Goal: Task Accomplishment & Management: Manage account settings

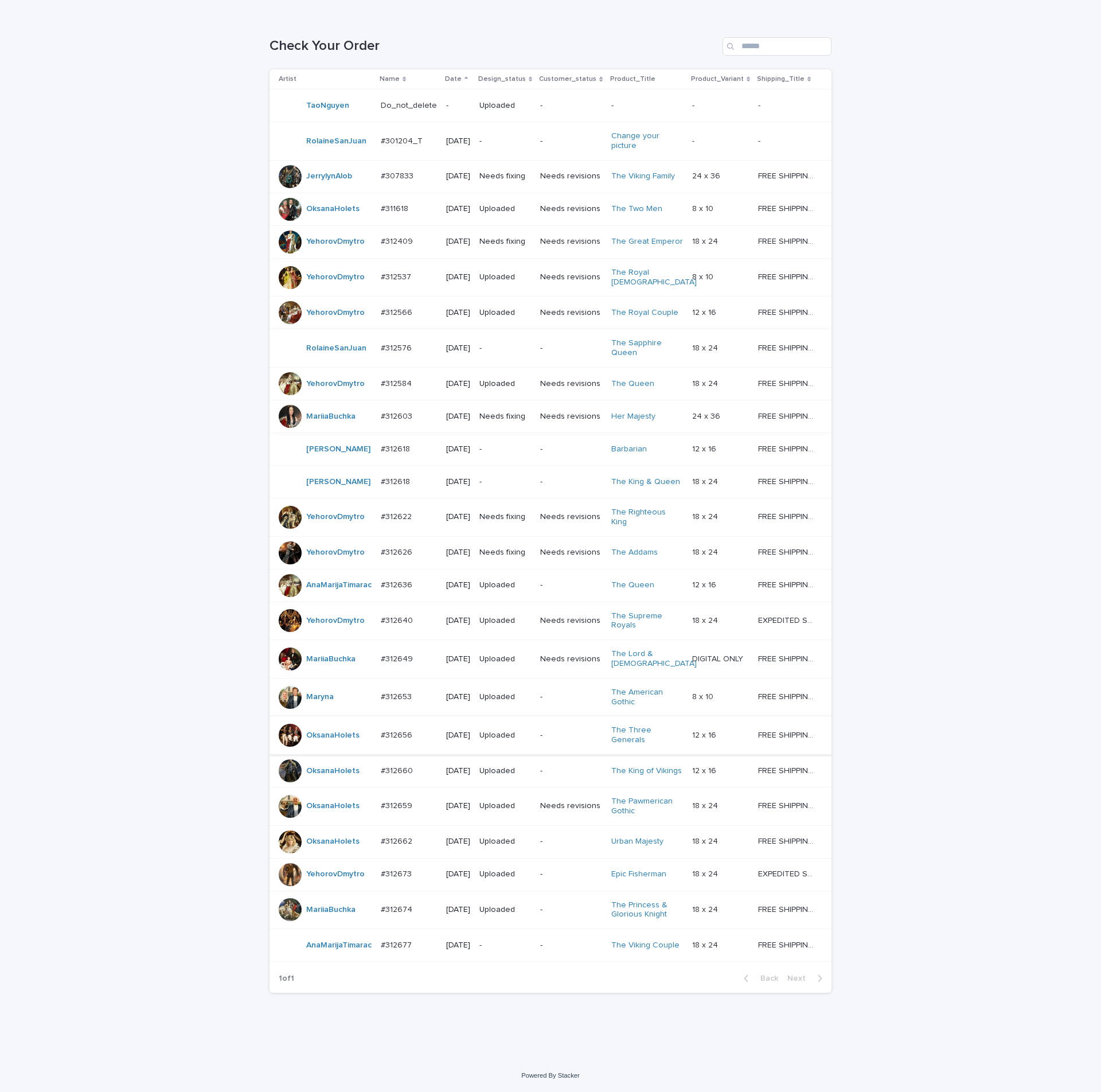
scroll to position [242, 0]
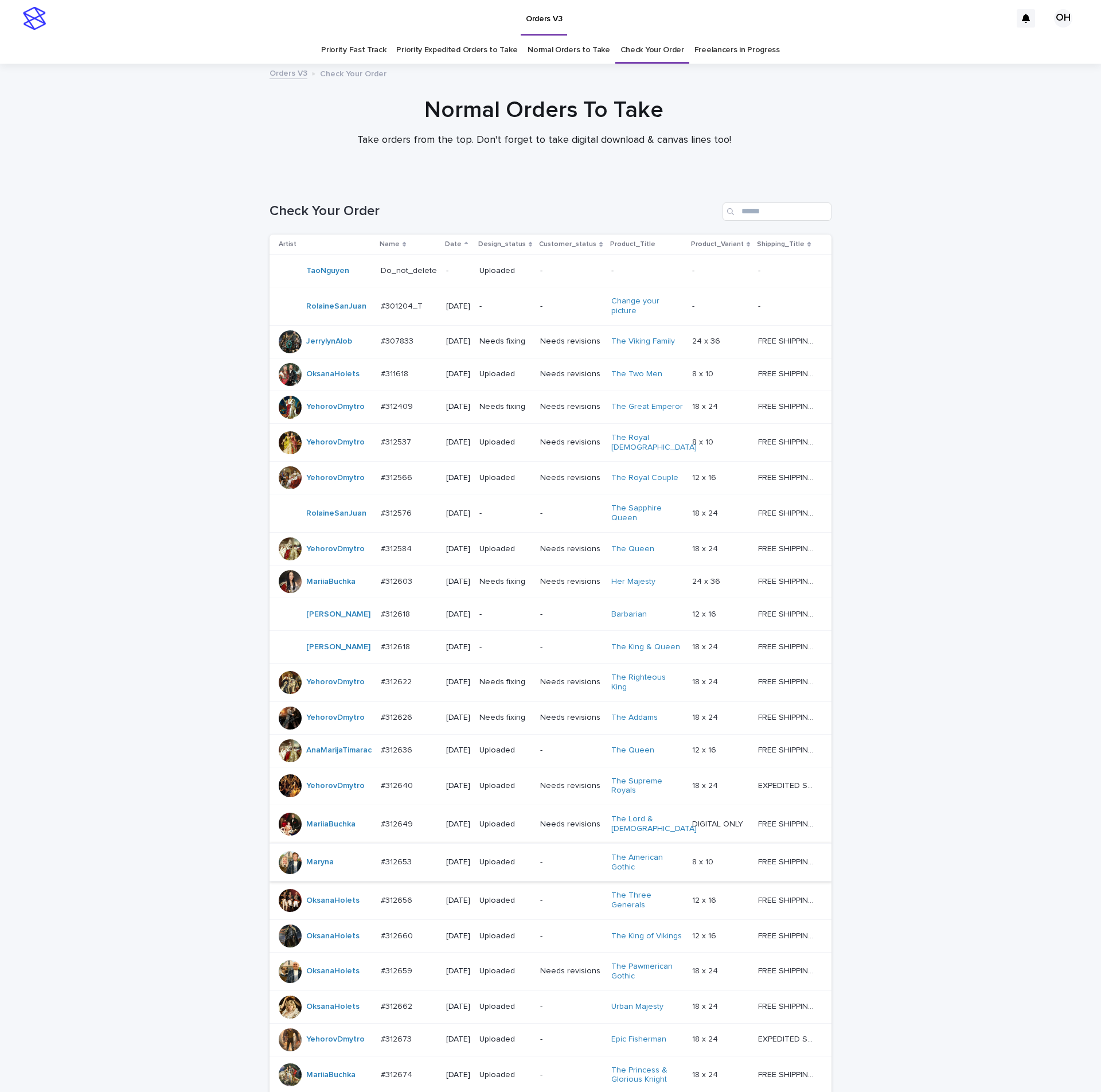
scroll to position [242, 0]
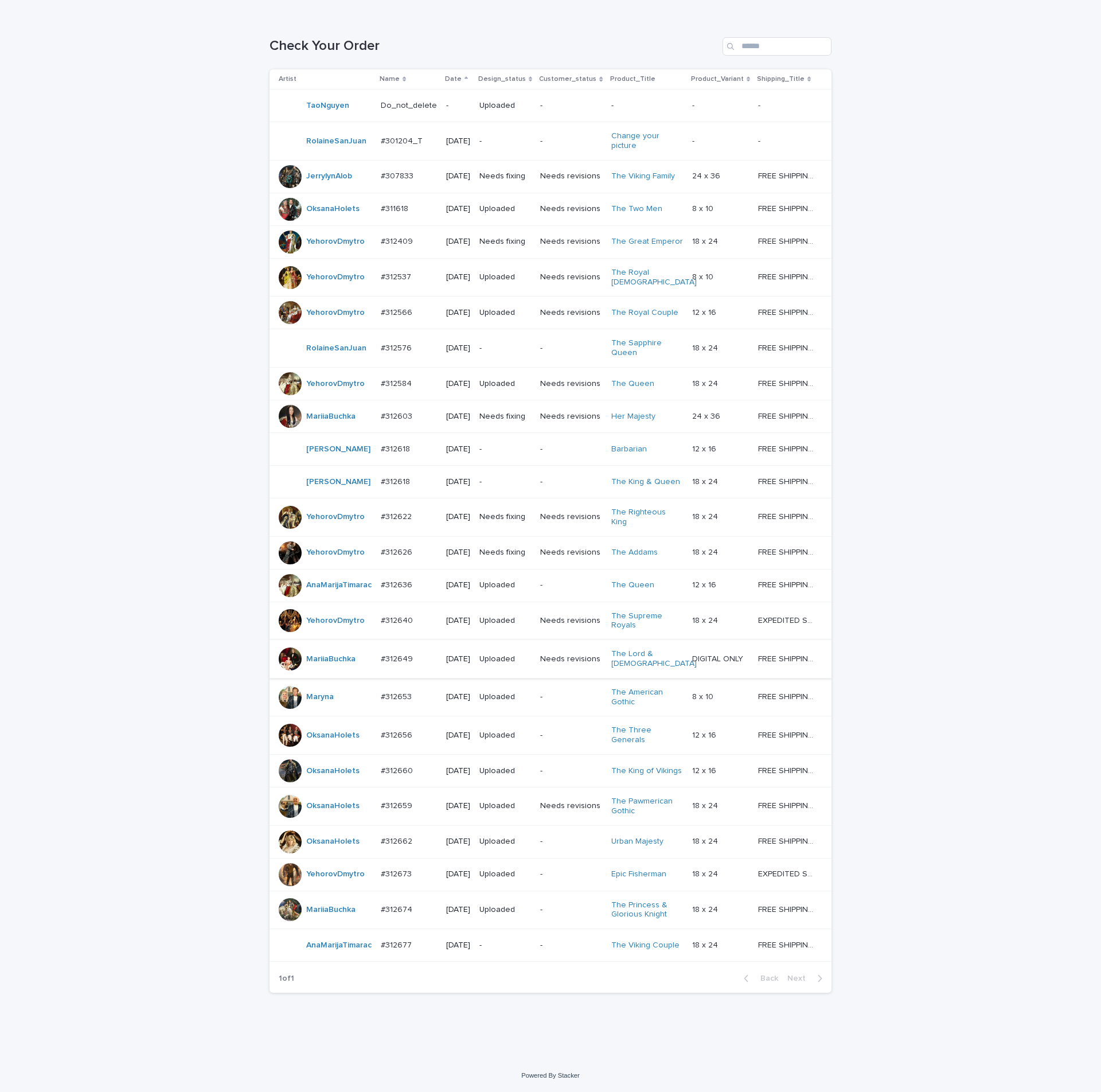
scroll to position [242, 0]
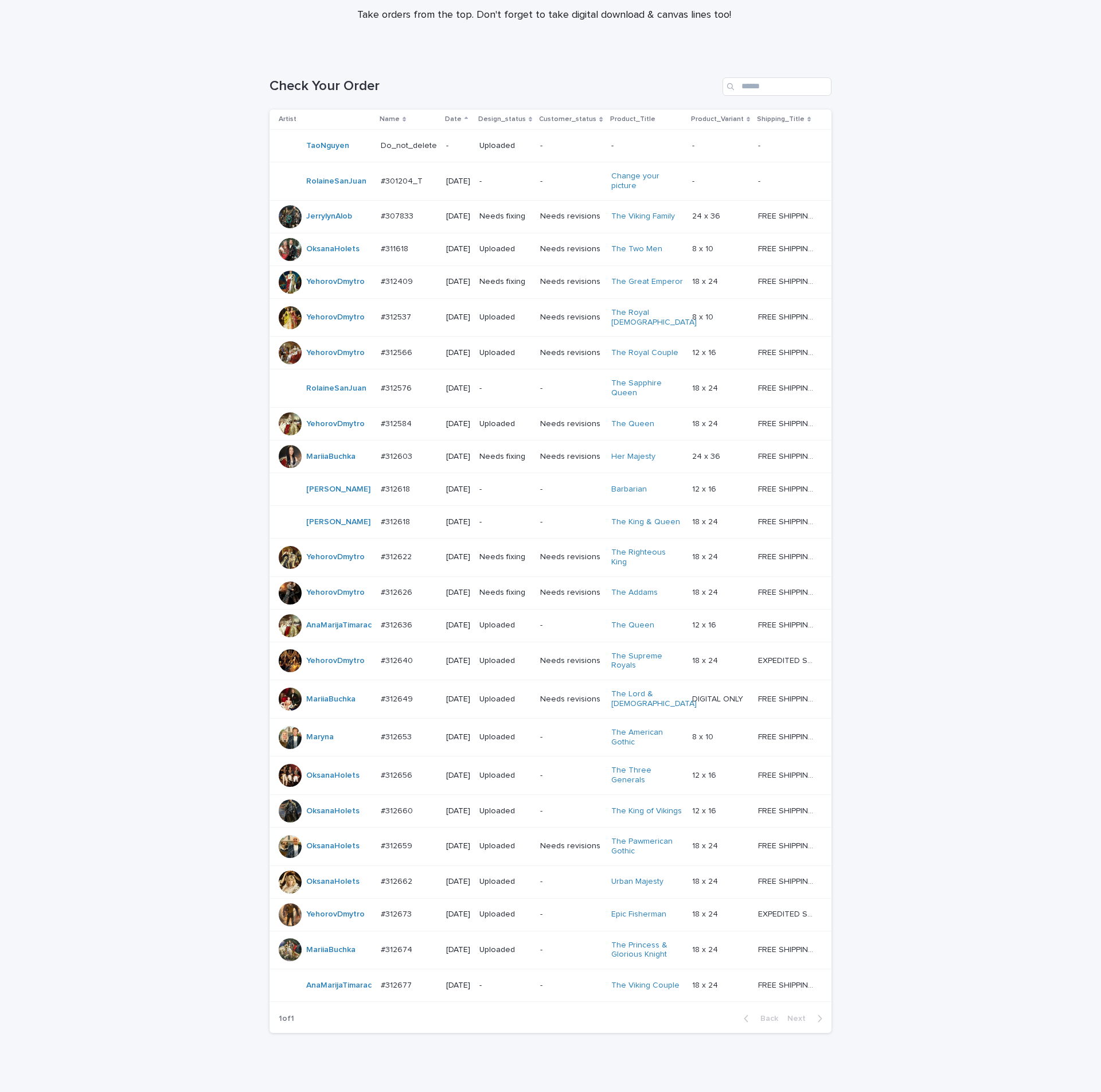
scroll to position [242, 0]
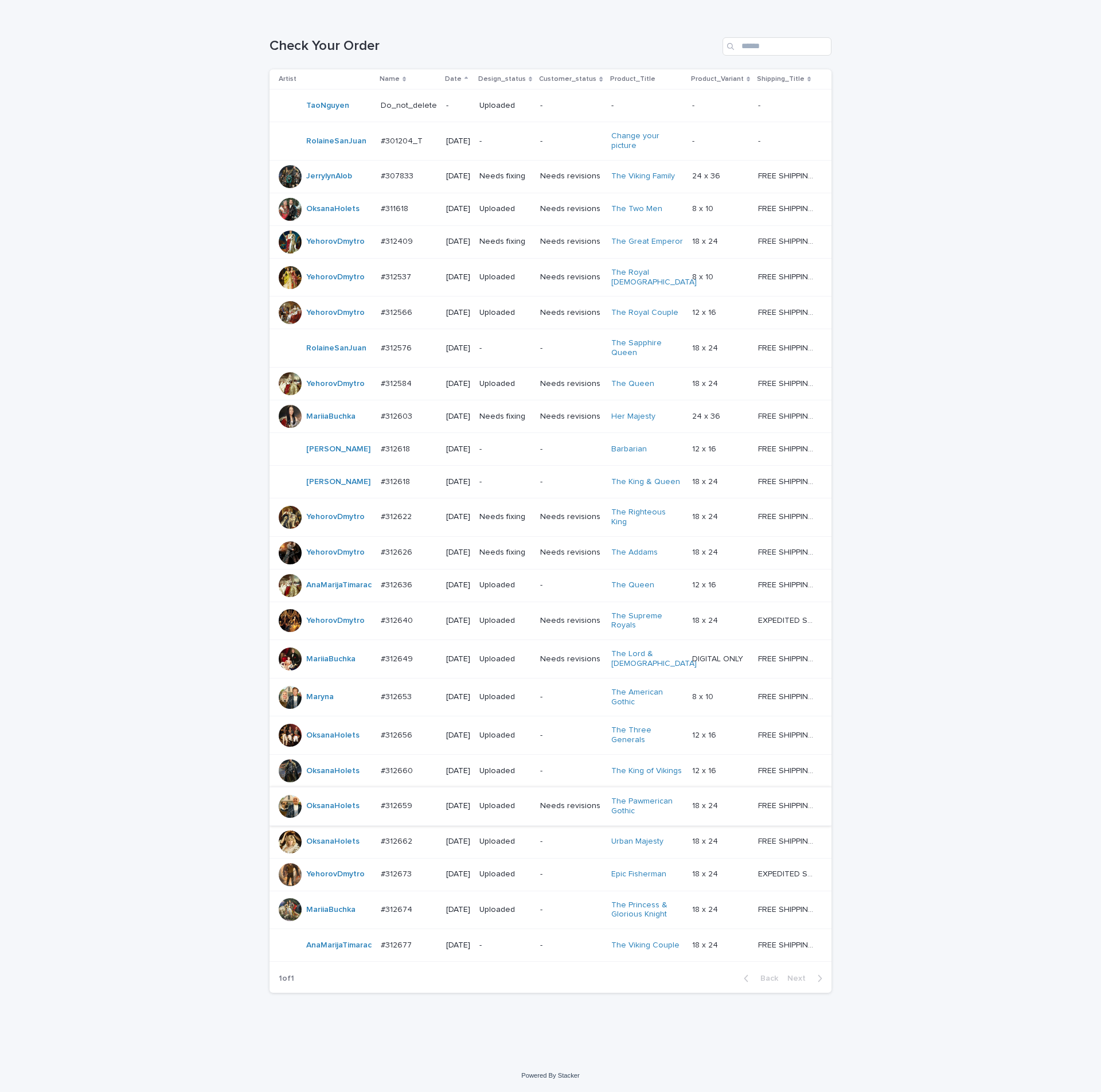
scroll to position [70, 0]
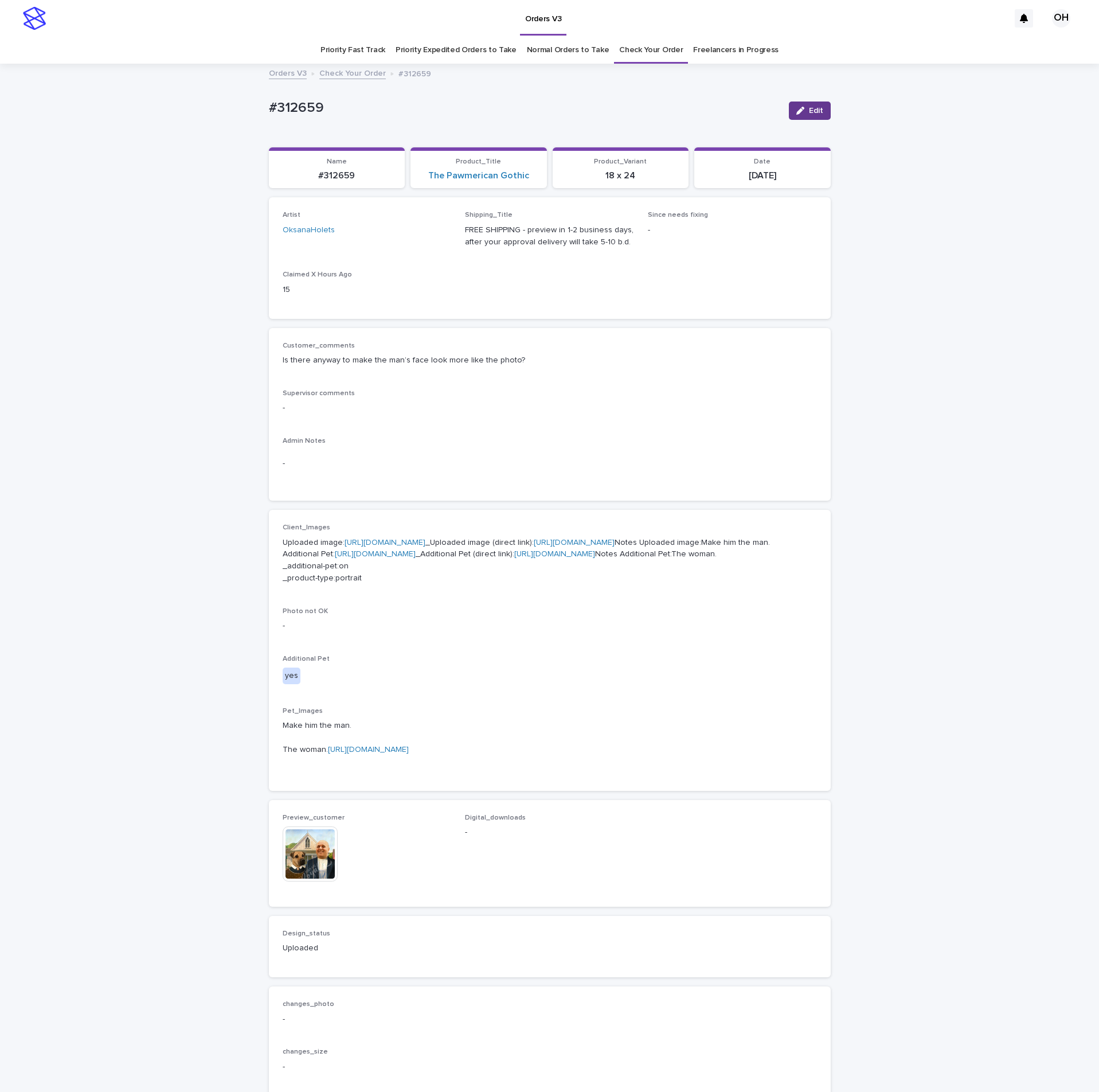
click at [801, 105] on button "Edit" at bounding box center [810, 110] width 42 height 18
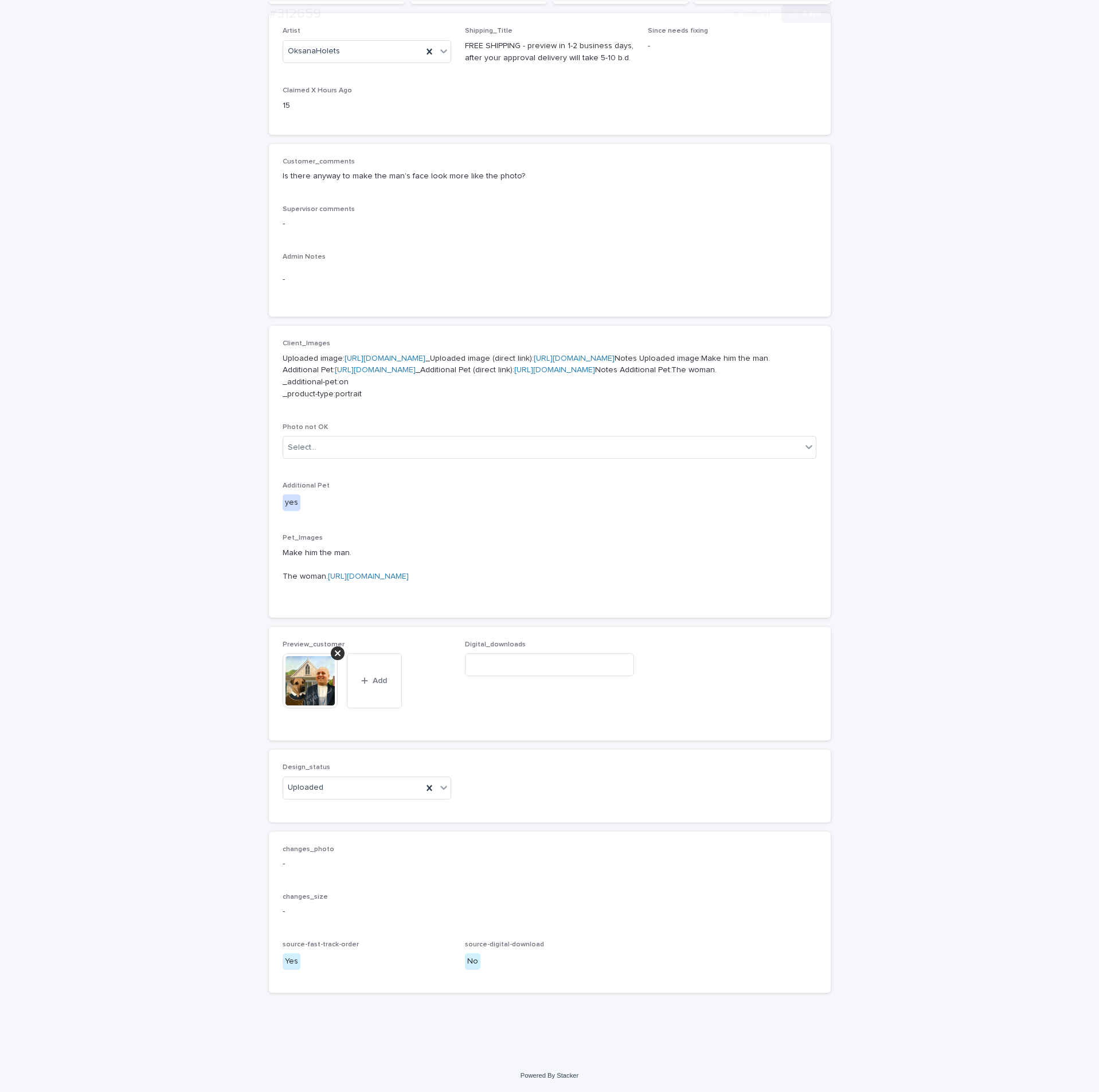
scroll to position [338, 0]
click at [335, 652] on icon at bounding box center [338, 653] width 6 height 9
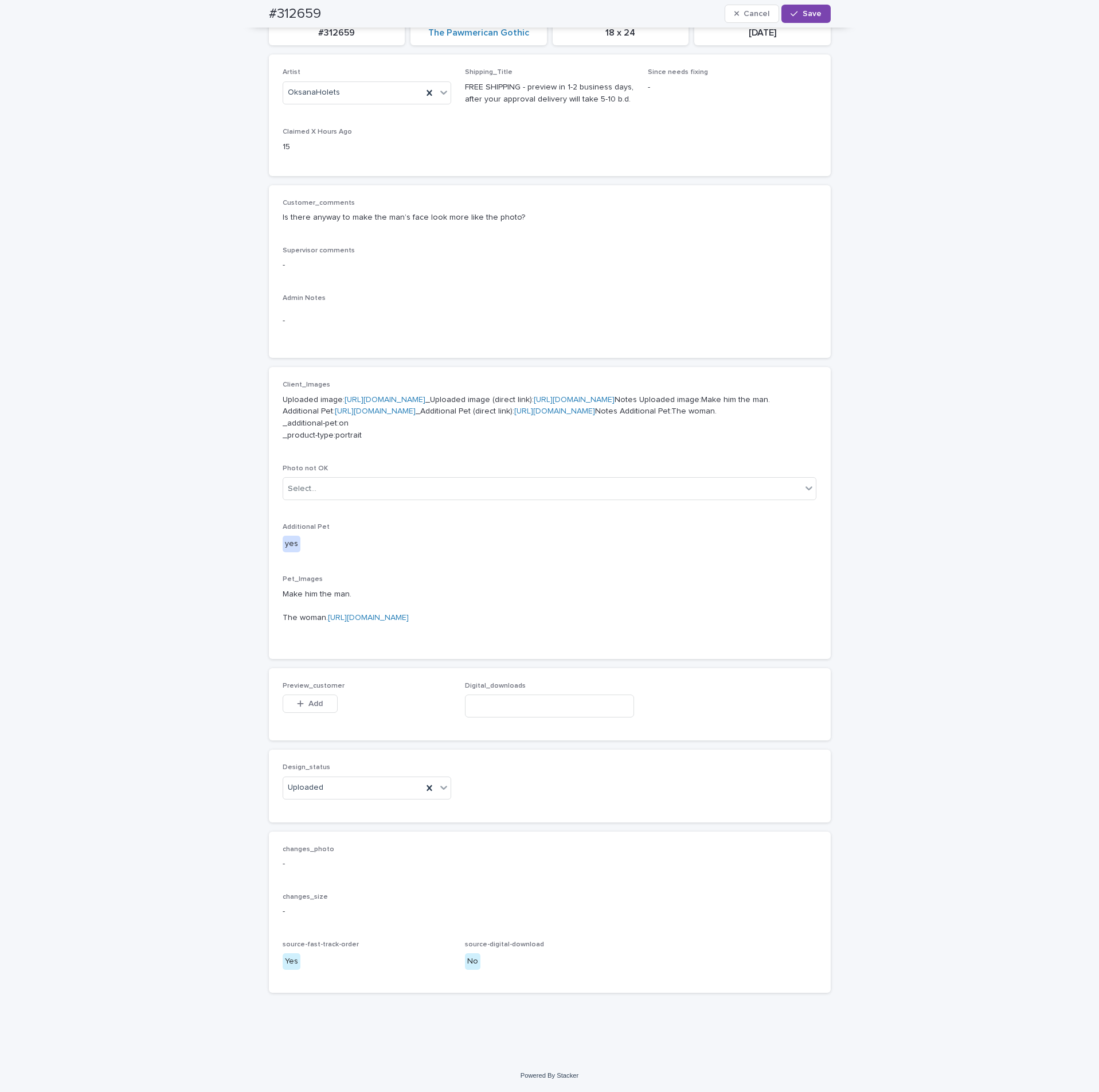
scroll to position [298, 0]
click at [314, 700] on span "Add" at bounding box center [315, 703] width 15 height 8
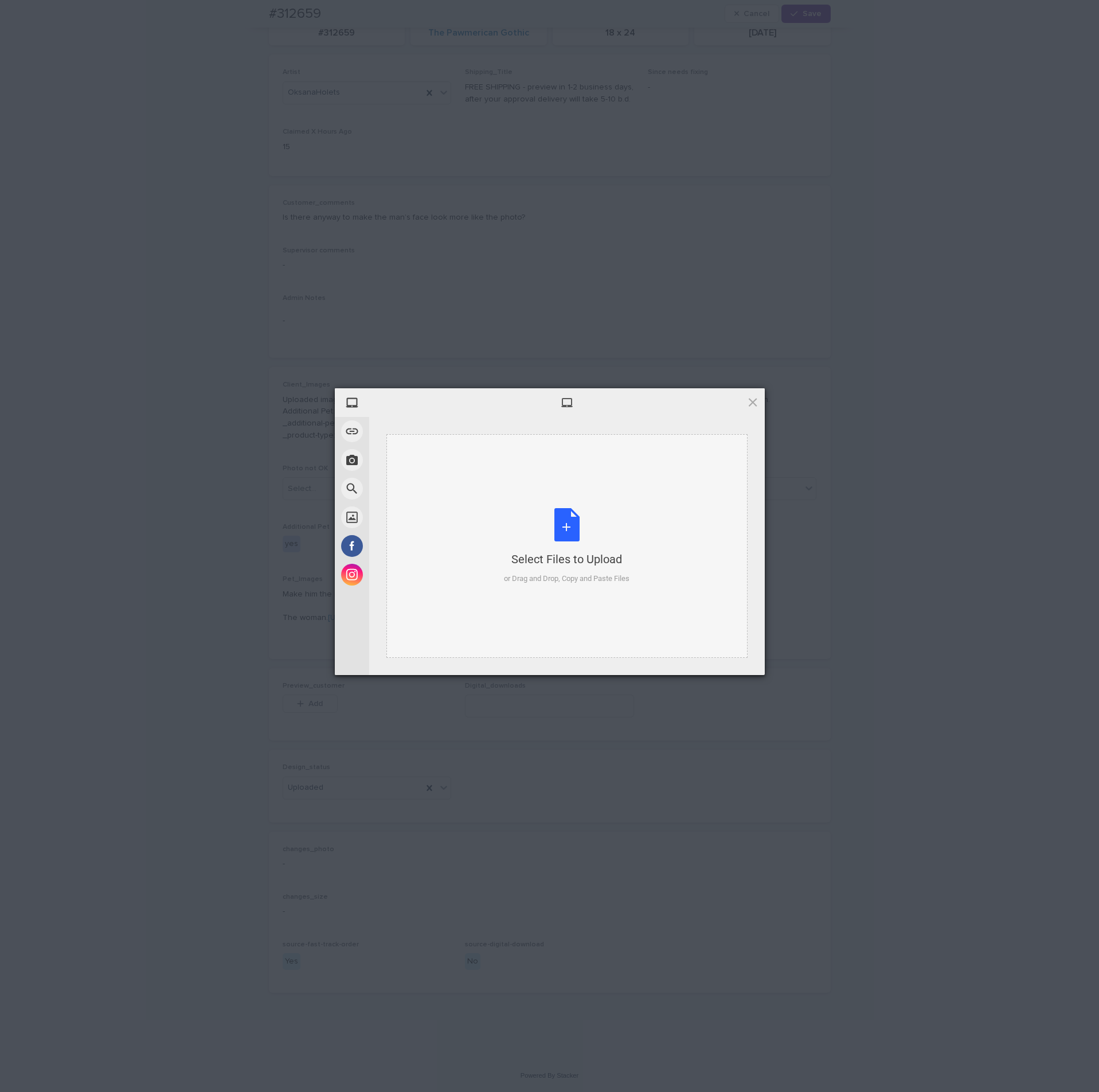
click at [639, 519] on div "Select Files to Upload or Drag and Drop, Copy and Paste Files" at bounding box center [567, 546] width 361 height 224
click at [740, 656] on span "Upload 1" at bounding box center [730, 661] width 22 height 9
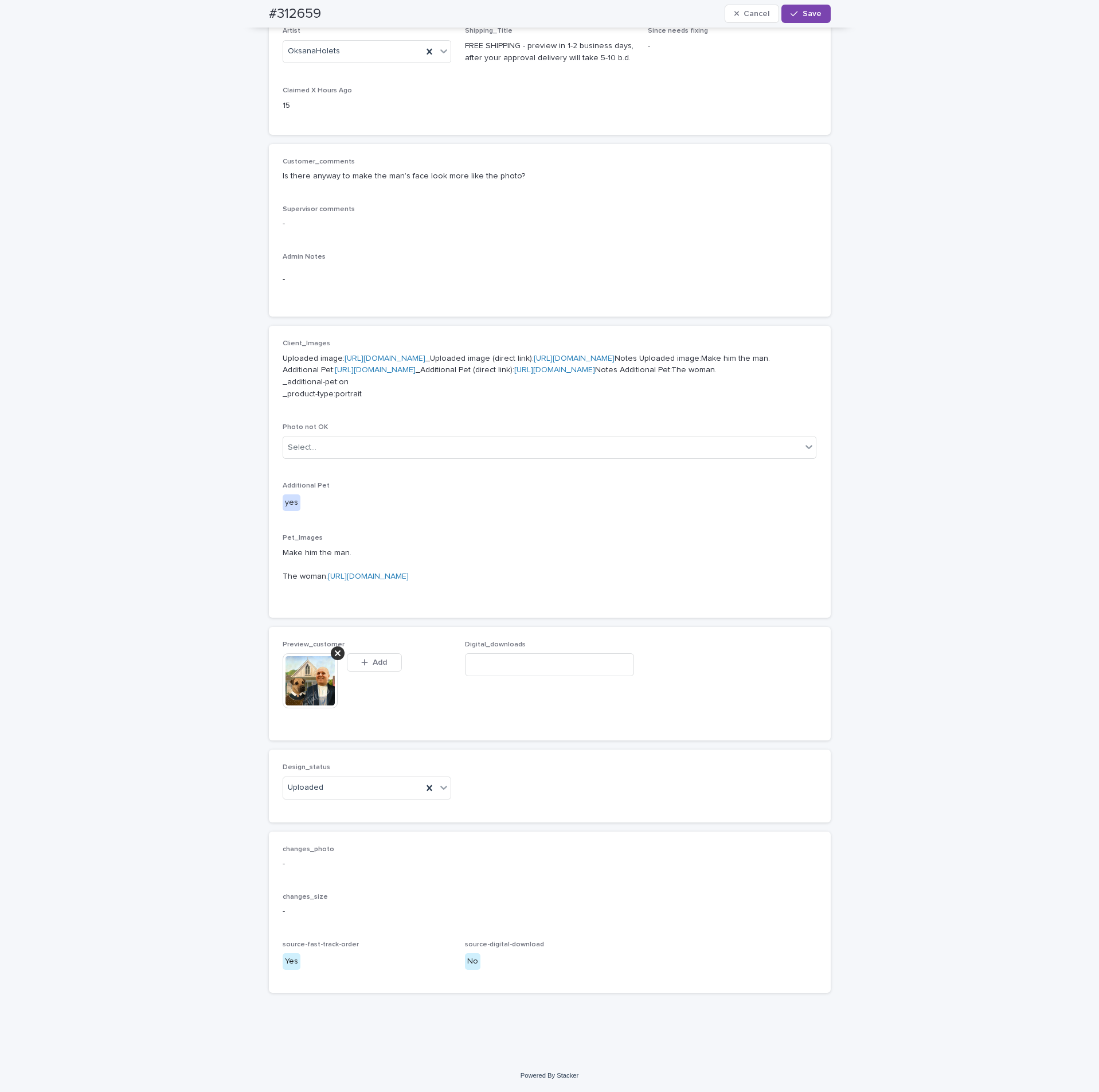
scroll to position [319, 0]
click at [804, 11] on span "Save" at bounding box center [812, 13] width 19 height 8
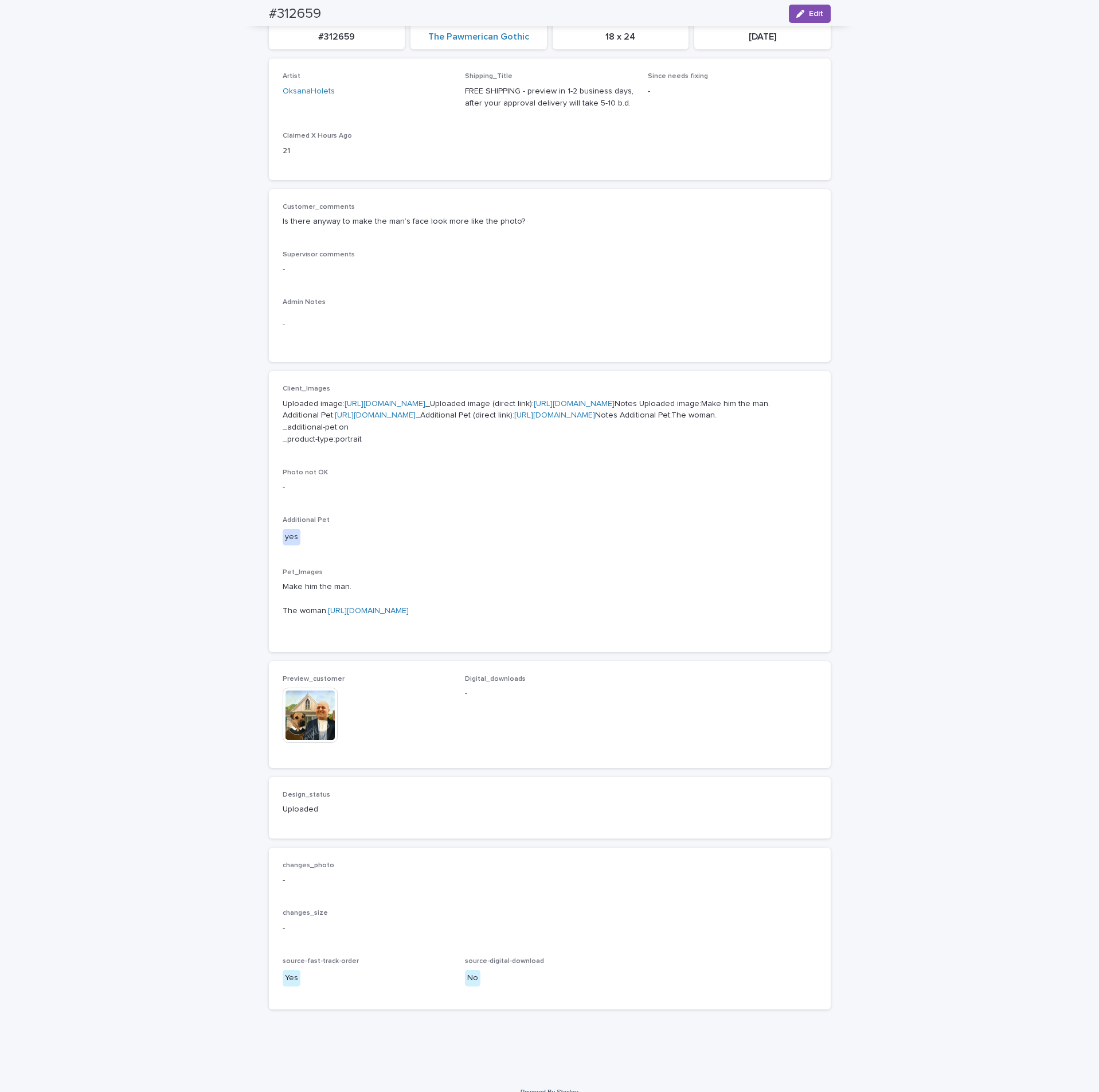
scroll to position [0, 0]
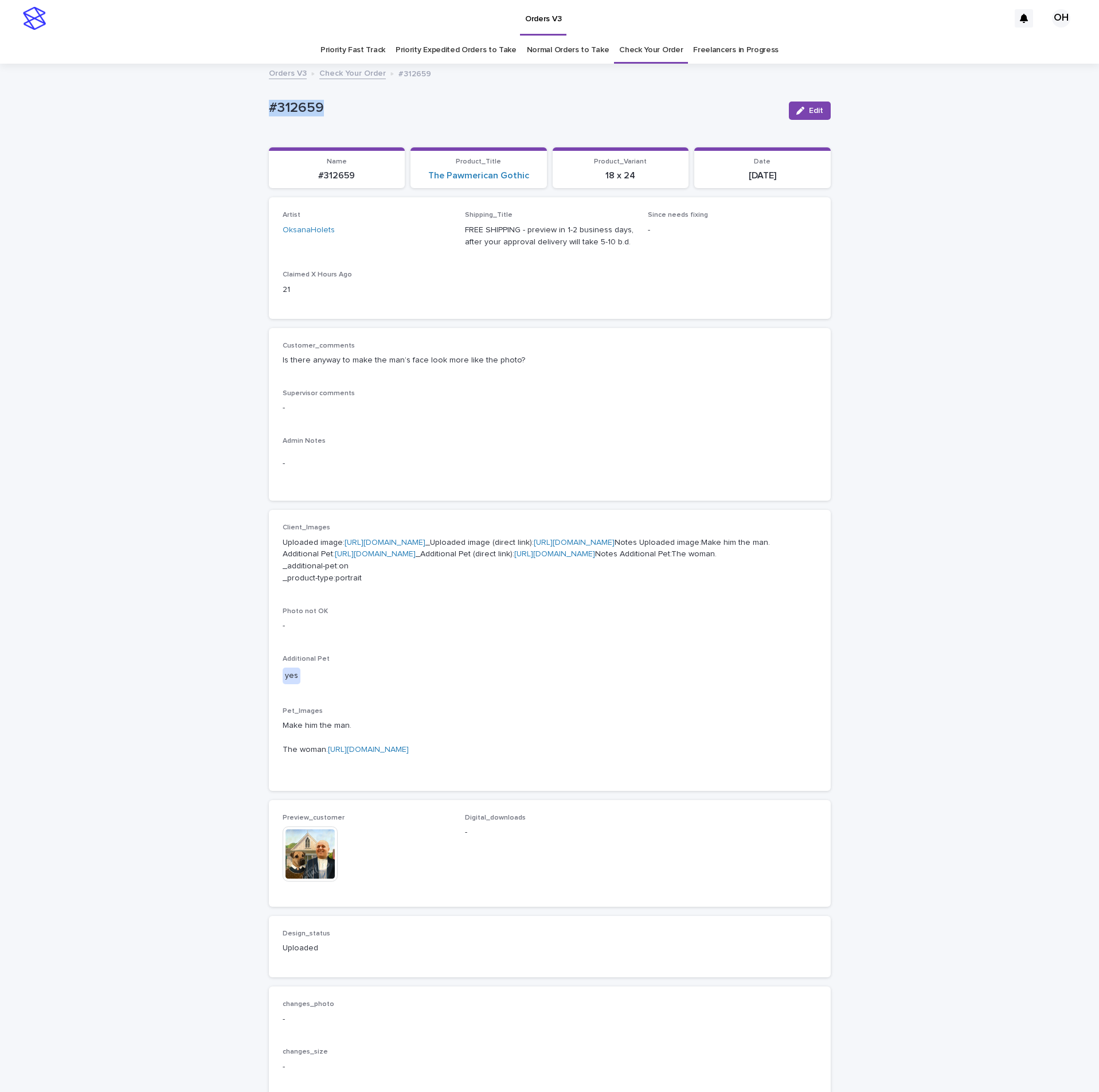
drag, startPoint x: 403, startPoint y: 95, endPoint x: 265, endPoint y: 108, distance: 138.6
click at [236, 108] on div "Loading... Saving… Loading... Saving… #312659 Edit #312659 Edit Sorry, there wa…" at bounding box center [550, 639] width 1099 height 1150
copy p "#312659"
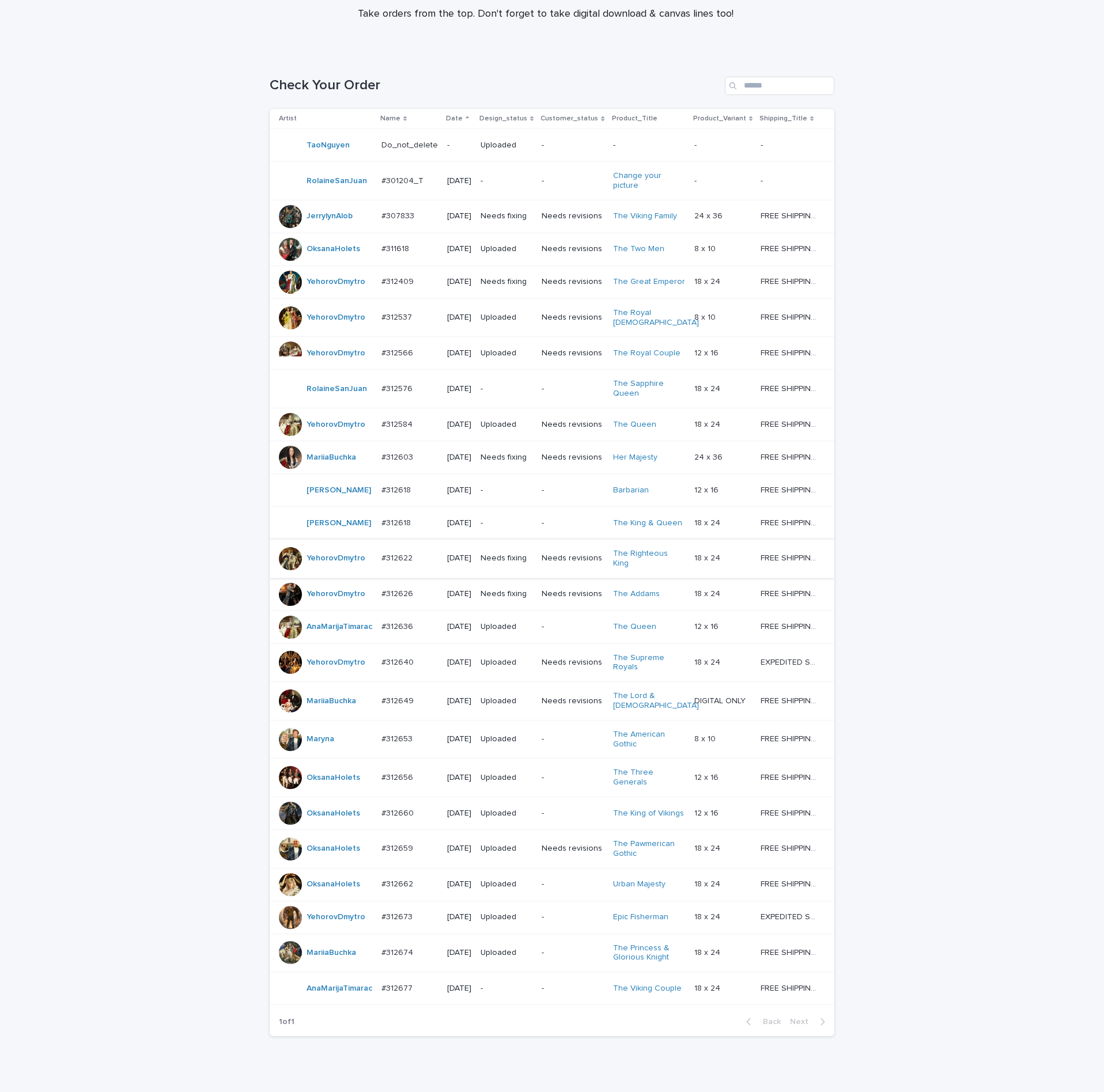
scroll to position [247, 0]
